Goal: Information Seeking & Learning: Check status

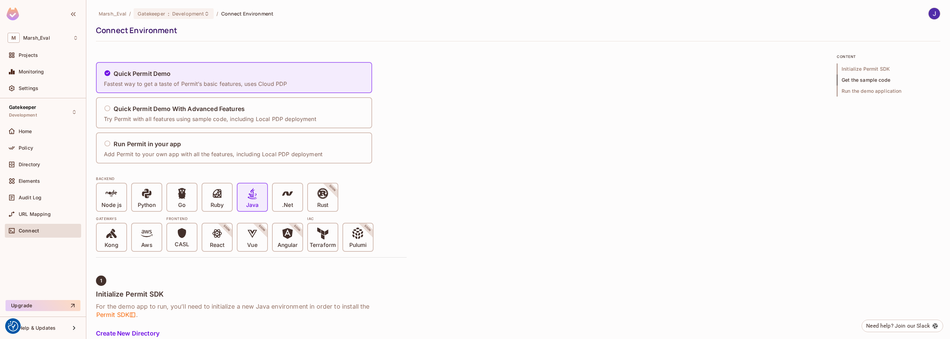
scroll to position [1036, 0]
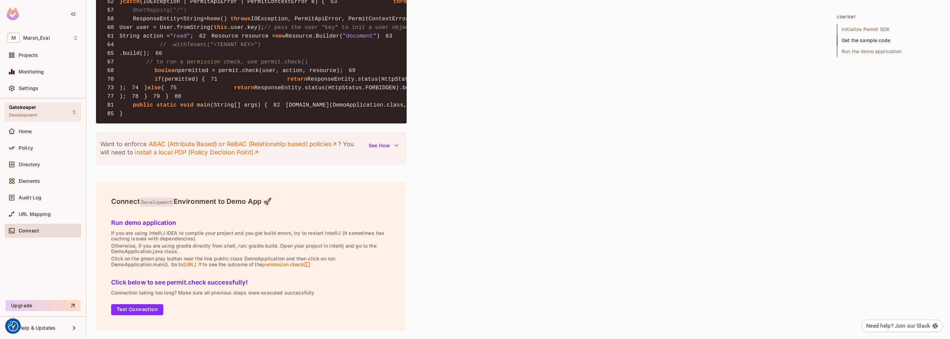
click at [33, 118] on div "Gatekeeper Development" at bounding box center [23, 112] width 28 height 15
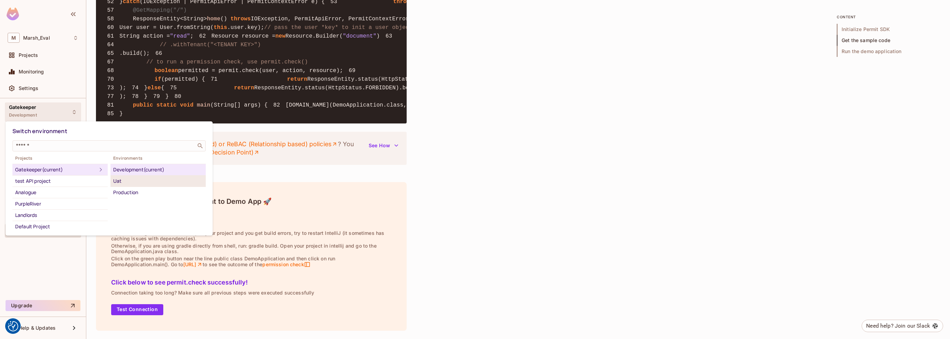
click at [122, 179] on div "Uat" at bounding box center [158, 181] width 90 height 8
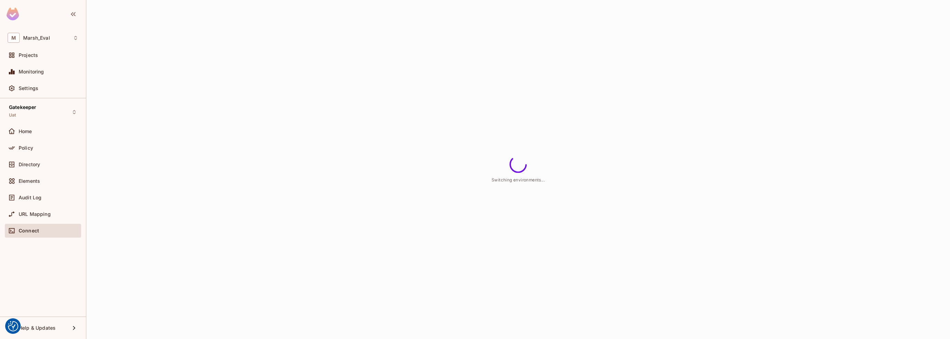
scroll to position [0, 0]
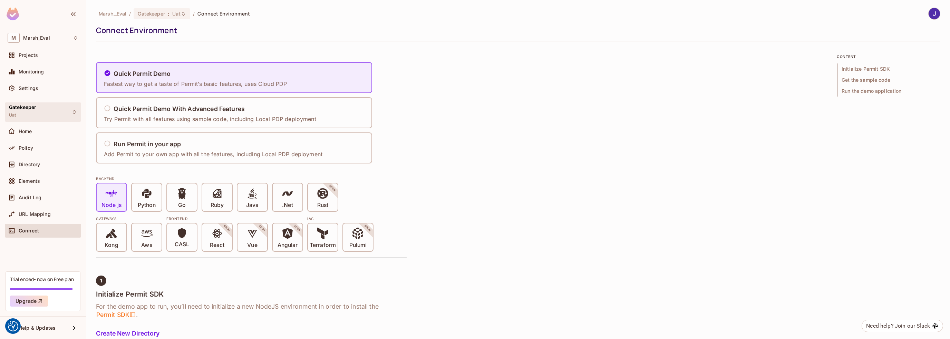
click at [41, 114] on div "Gatekeeper Uat" at bounding box center [43, 112] width 76 height 19
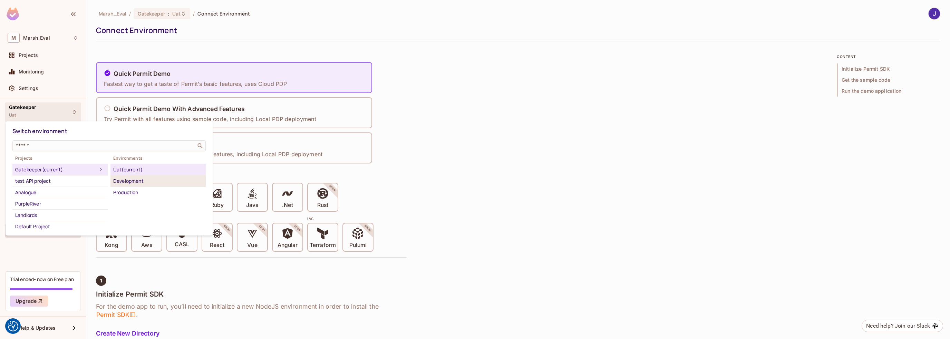
click at [127, 181] on div "Development" at bounding box center [158, 181] width 90 height 8
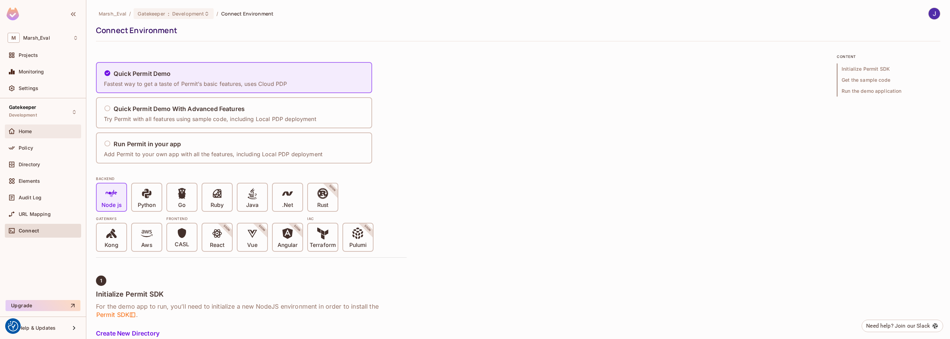
click at [28, 131] on span "Home" at bounding box center [25, 132] width 13 height 6
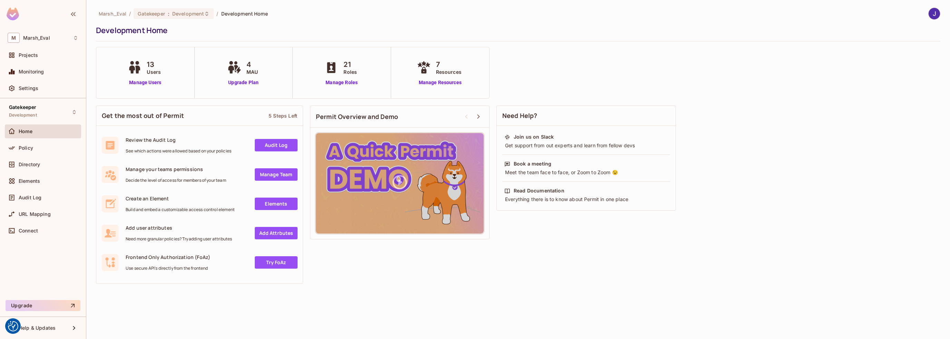
click at [266, 147] on link "Audit Log" at bounding box center [276, 145] width 43 height 12
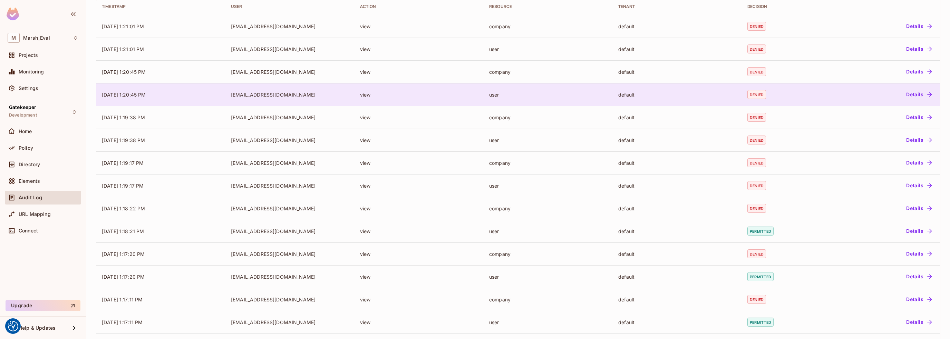
scroll to position [69, 0]
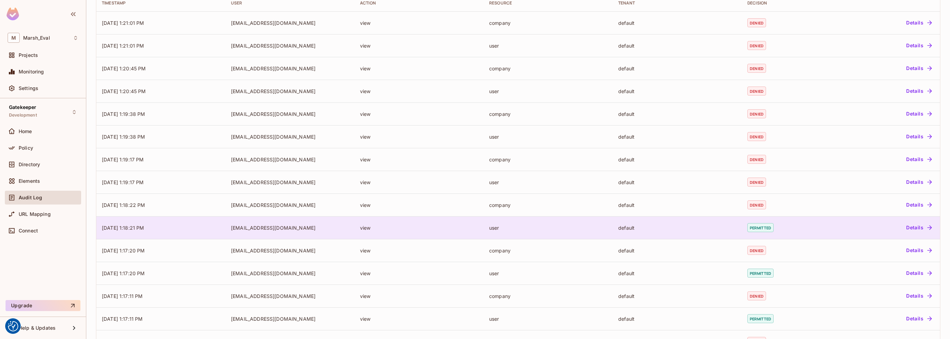
click at [906, 228] on button "Details" at bounding box center [919, 227] width 31 height 11
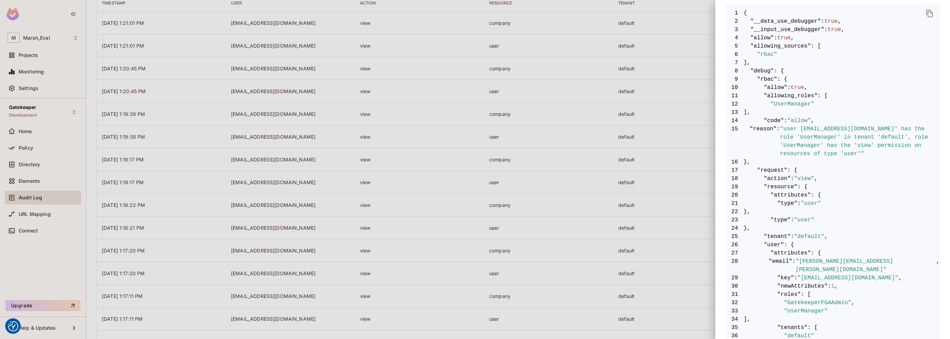
scroll to position [99, 0]
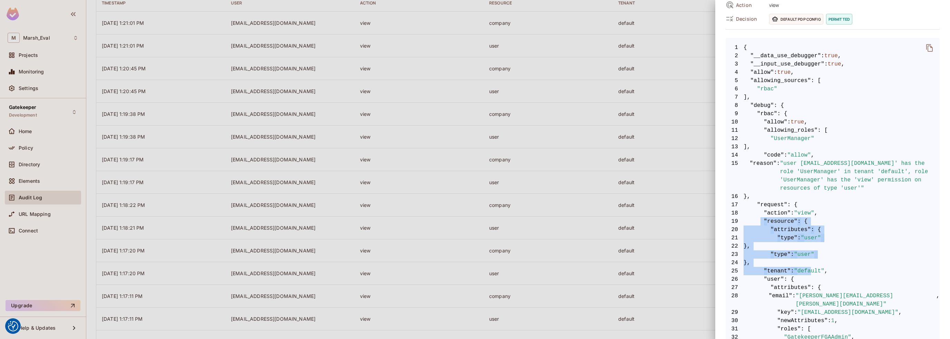
drag, startPoint x: 760, startPoint y: 220, endPoint x: 809, endPoint y: 269, distance: 69.1
click at [809, 269] on code "1 { 2 "__data_use_debugger" : true , 3 "__input_use_debugger" : true , 4 "allow…" at bounding box center [833, 259] width 214 height 431
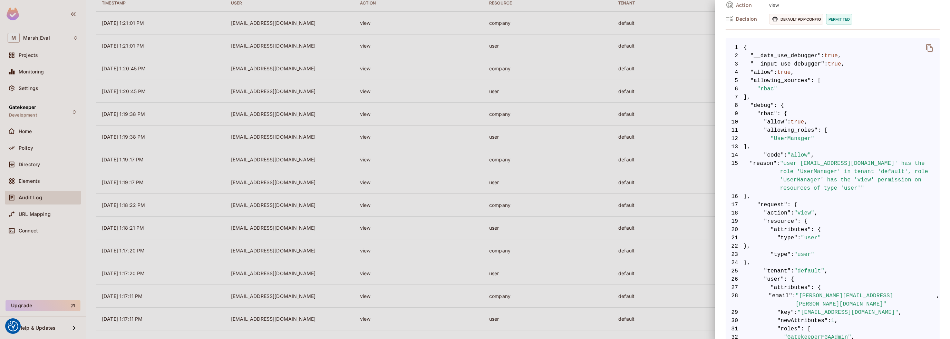
click at [397, 109] on div at bounding box center [475, 169] width 950 height 339
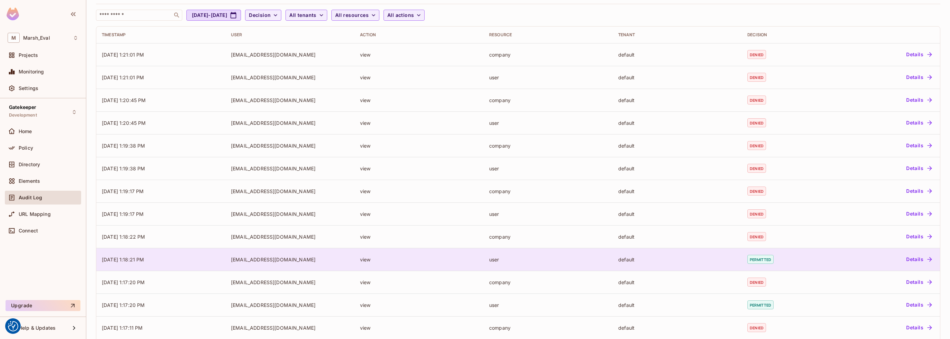
scroll to position [0, 0]
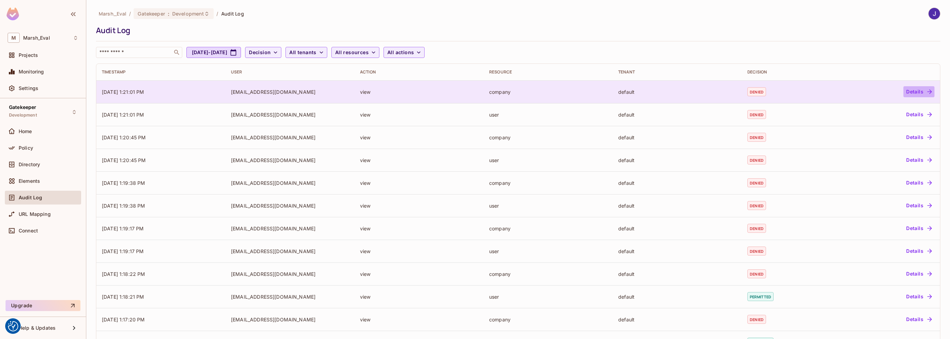
click at [909, 93] on button "Details" at bounding box center [919, 91] width 31 height 11
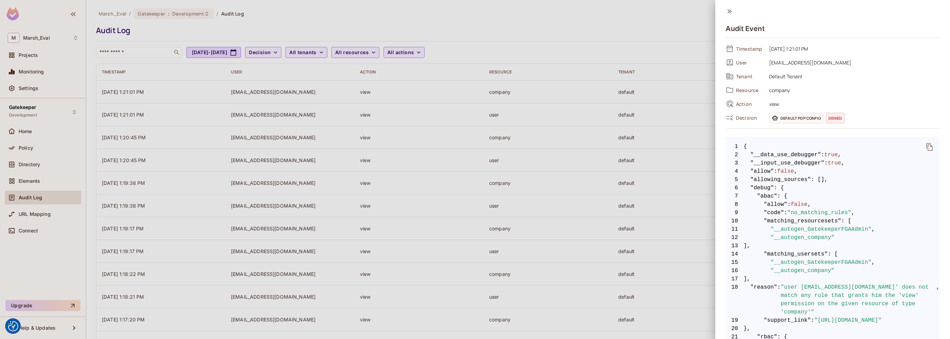
click at [726, 12] on icon at bounding box center [730, 12] width 8 height 8
